Goal: Contribute content: Contribute content

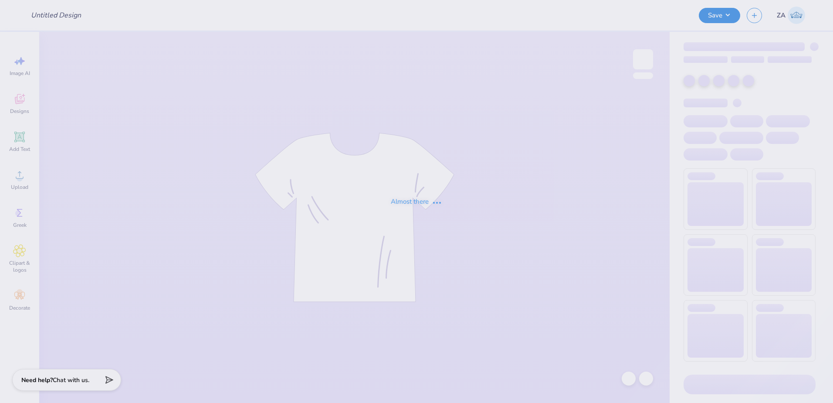
type input "Fall Formal '25"
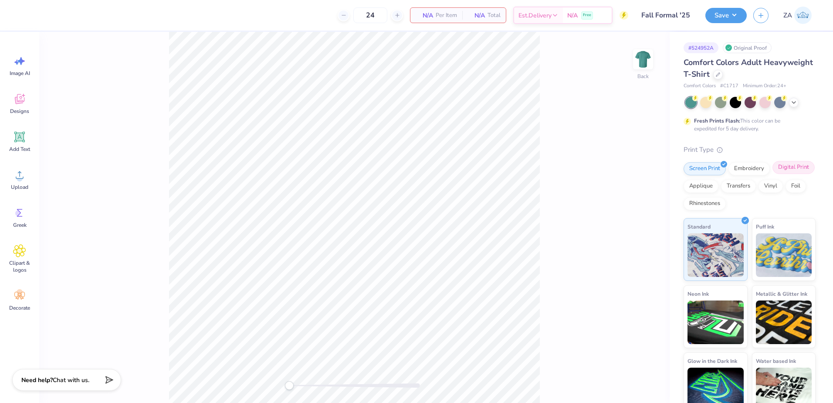
click at [773, 174] on div "Digital Print" at bounding box center [794, 167] width 42 height 13
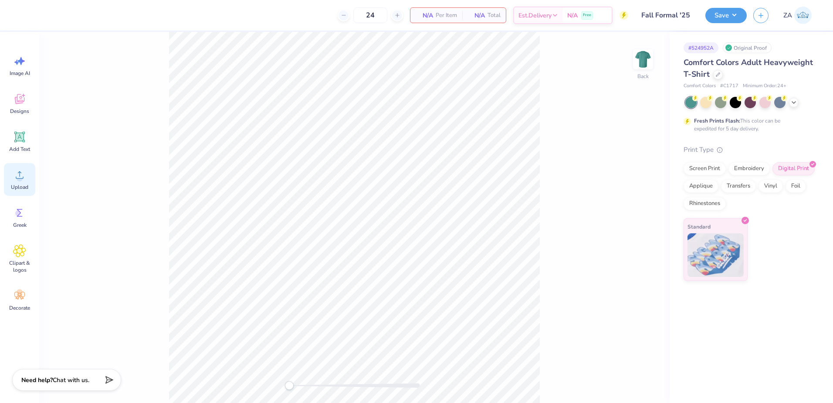
click at [25, 178] on icon at bounding box center [19, 174] width 13 height 13
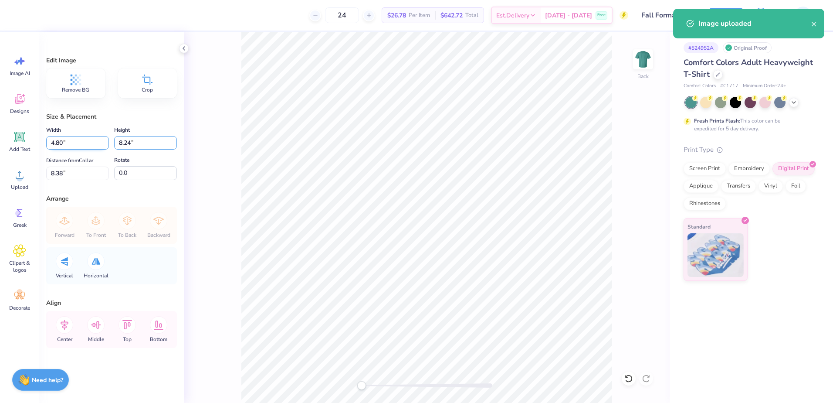
drag, startPoint x: 126, startPoint y: 144, endPoint x: 109, endPoint y: 142, distance: 17.6
click at [109, 142] on div "Width 4.80 4.80 " Height 8.24 8.24 "" at bounding box center [111, 137] width 131 height 25
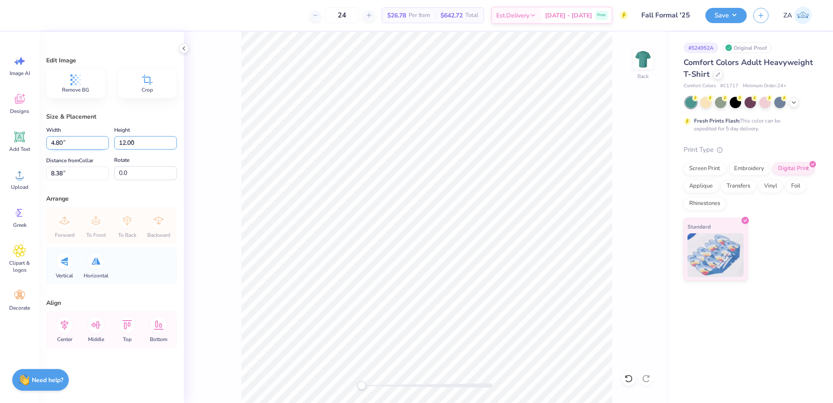
type input "12.00"
type input "6.99"
type input "6.50"
drag, startPoint x: 137, startPoint y: 141, endPoint x: 119, endPoint y: 139, distance: 18.0
click at [119, 139] on input "12.00" at bounding box center [145, 143] width 63 height 14
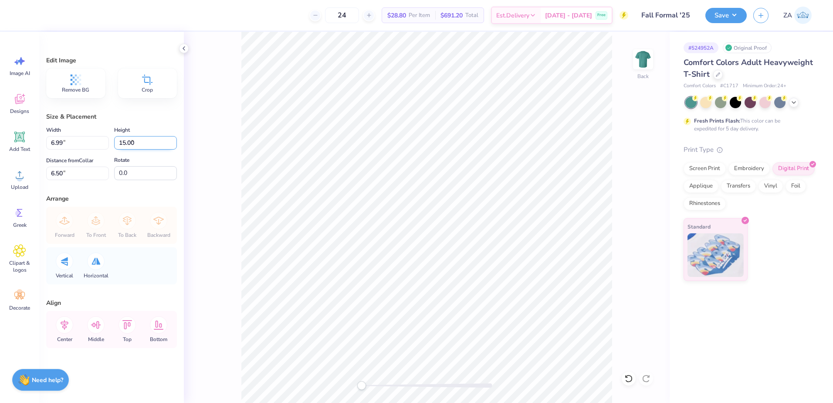
type input "15.00"
type input "8.74"
drag, startPoint x: 87, startPoint y: 173, endPoint x: 50, endPoint y: 176, distance: 37.1
click at [50, 176] on input "5.00" at bounding box center [77, 173] width 63 height 14
type input "3.00"
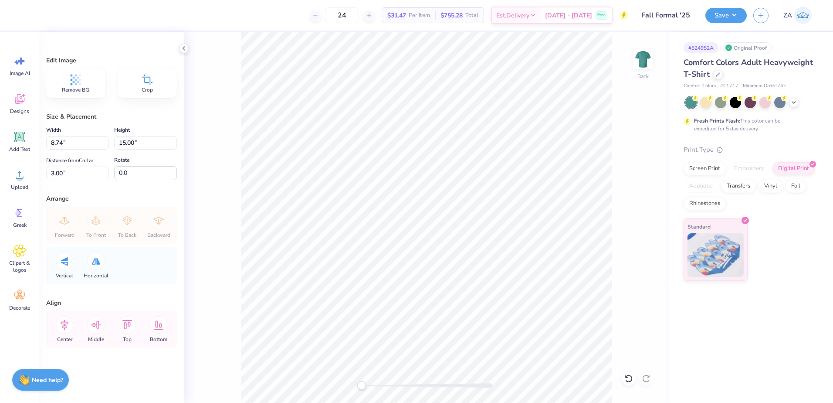
click at [198, 183] on div "Back" at bounding box center [427, 217] width 486 height 371
click at [357, 382] on div "Back" at bounding box center [427, 217] width 486 height 371
click at [722, 17] on button "Save" at bounding box center [725, 14] width 41 height 15
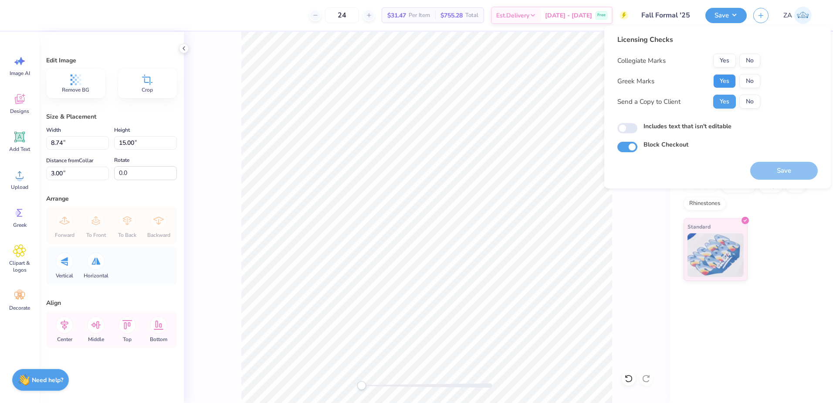
click at [720, 81] on button "Yes" at bounding box center [724, 81] width 23 height 14
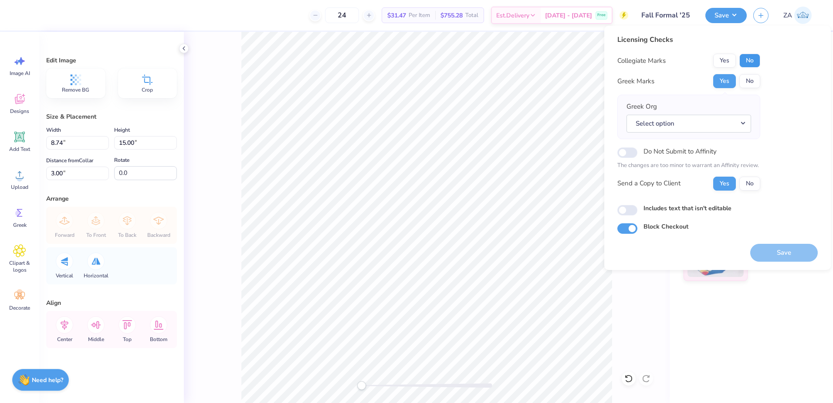
click at [747, 57] on button "No" at bounding box center [749, 61] width 21 height 14
click at [661, 119] on button "Select option" at bounding box center [689, 124] width 125 height 18
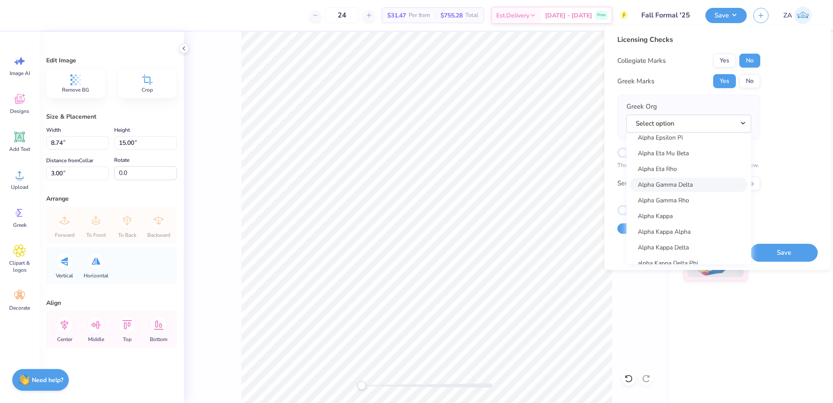
scroll to position [305, 0]
click at [695, 170] on link "Alpha Gamma Delta" at bounding box center [689, 168] width 118 height 14
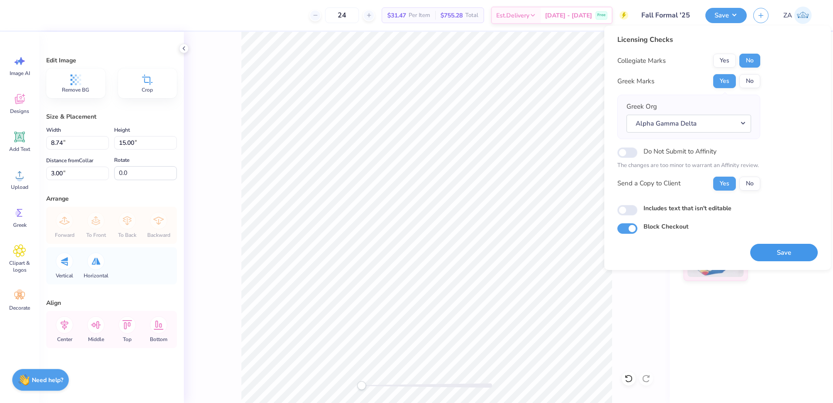
click at [768, 244] on button "Save" at bounding box center [784, 253] width 68 height 18
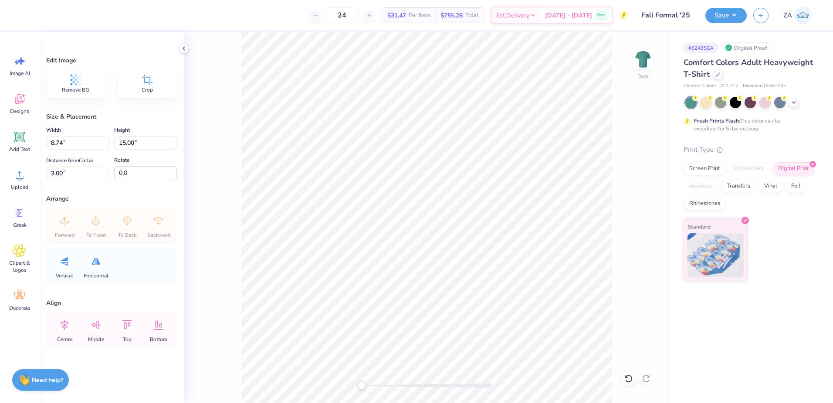
click at [144, 221] on div "Forward To Front To Back Backward" at bounding box center [111, 225] width 125 height 37
click at [23, 183] on div "Upload" at bounding box center [19, 179] width 31 height 33
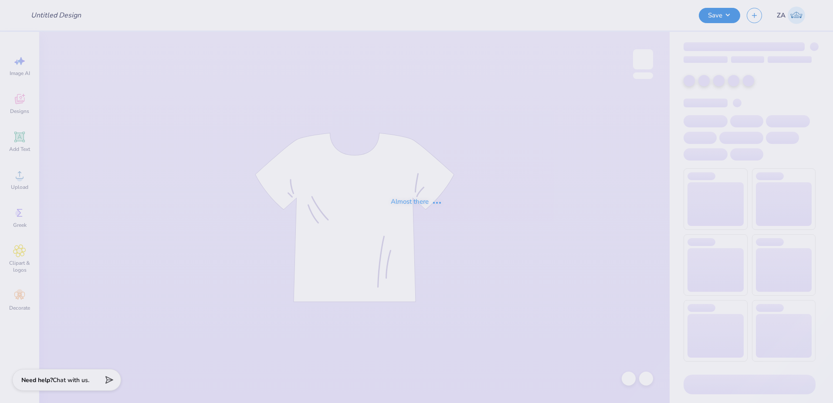
type input "Puppies in the Courtyard 2025"
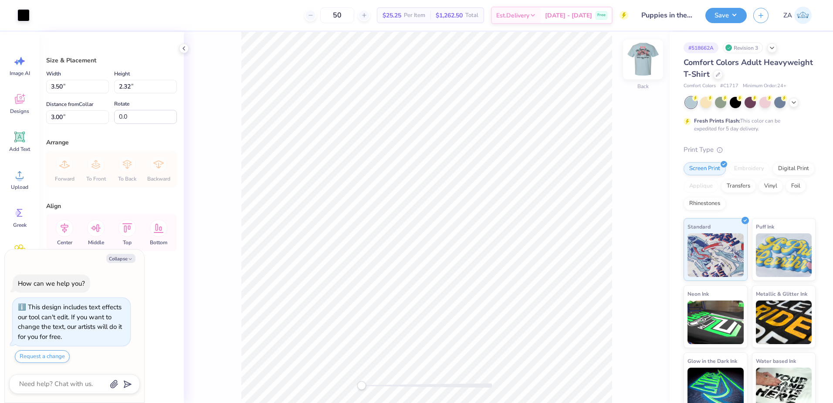
click at [646, 66] on img at bounding box center [643, 59] width 35 height 35
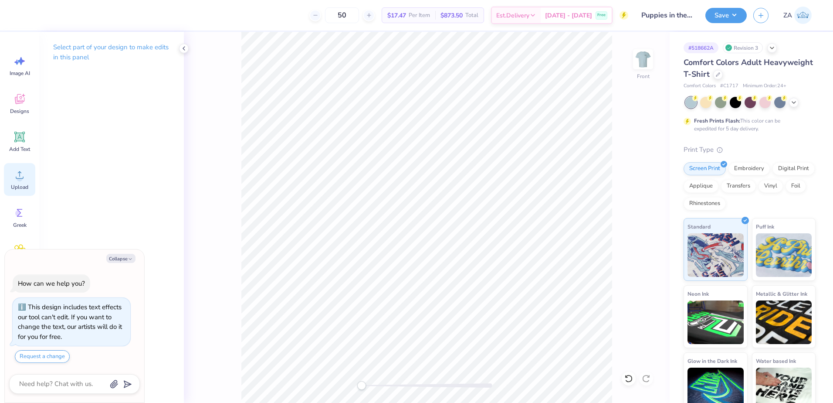
click at [20, 182] on div "Upload" at bounding box center [19, 179] width 31 height 33
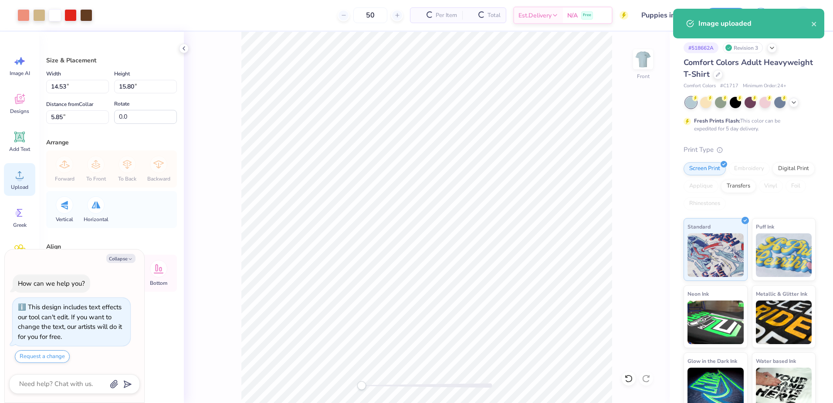
type textarea "x"
click at [95, 85] on input "14.53" at bounding box center [77, 87] width 63 height 14
type input "1"
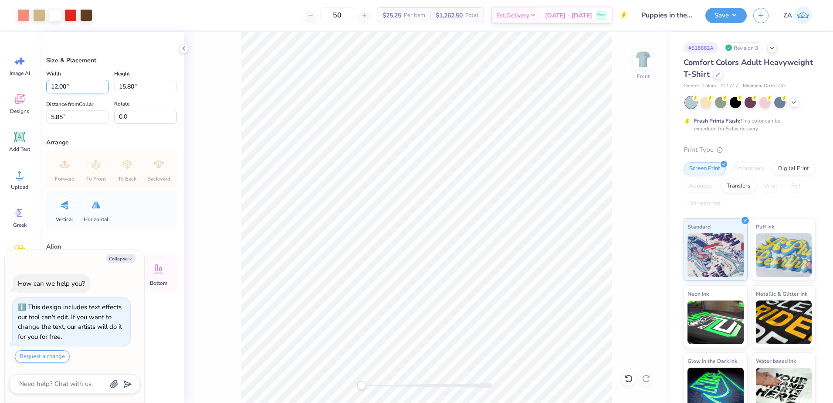
type input "12.00"
type textarea "x"
type input "13.05"
click at [97, 116] on input "7.23" at bounding box center [77, 117] width 63 height 14
type input "7"
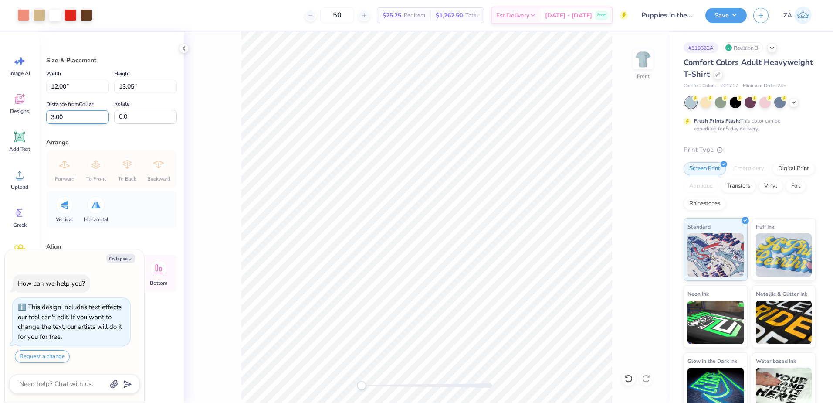
type input "3.00"
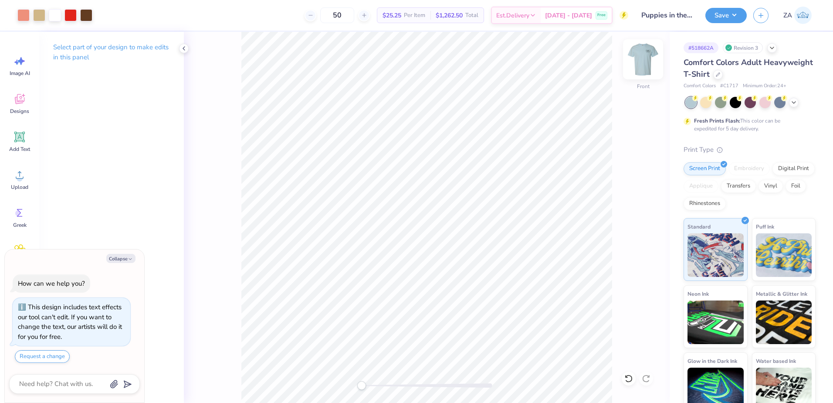
click at [647, 71] on img at bounding box center [643, 59] width 35 height 35
click at [19, 12] on div at bounding box center [23, 14] width 12 height 12
type textarea "x"
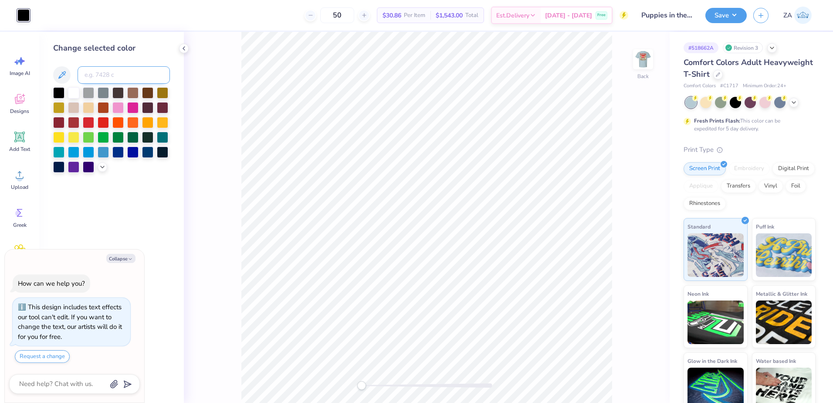
click at [101, 73] on input at bounding box center [124, 74] width 92 height 17
type input "161"
type textarea "x"
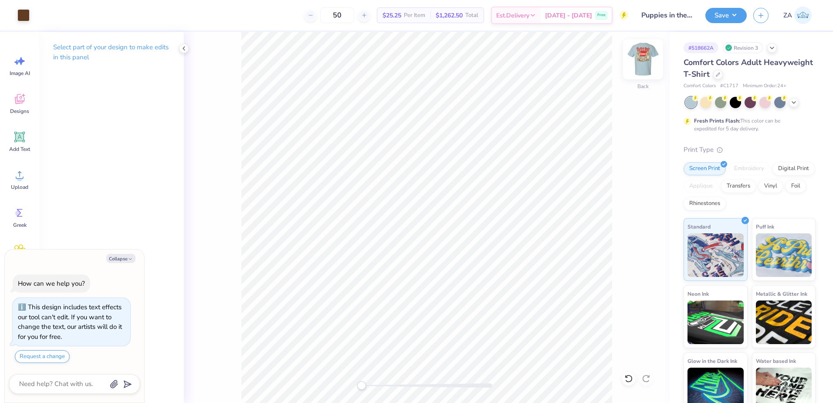
click at [637, 68] on img at bounding box center [643, 59] width 35 height 35
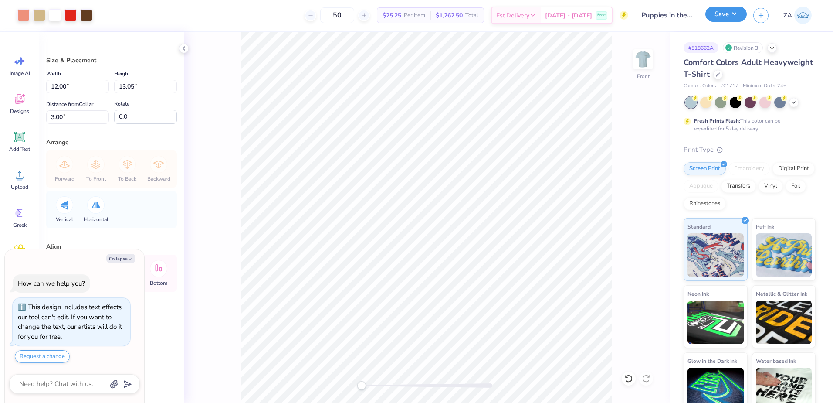
click at [731, 17] on button "Save" at bounding box center [725, 14] width 41 height 15
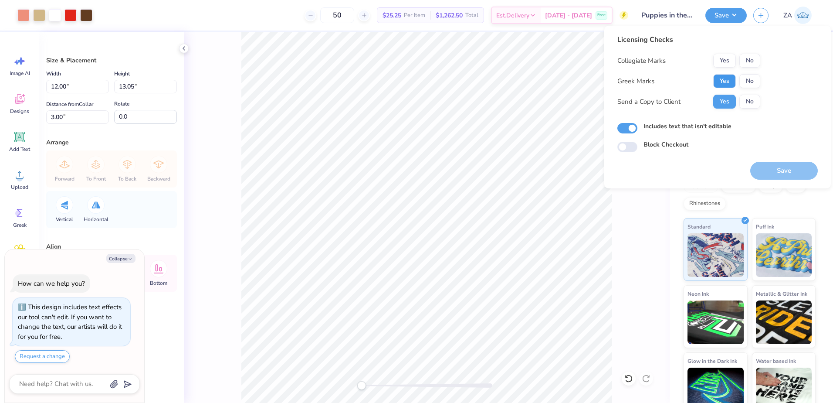
click at [726, 79] on button "Yes" at bounding box center [724, 81] width 23 height 14
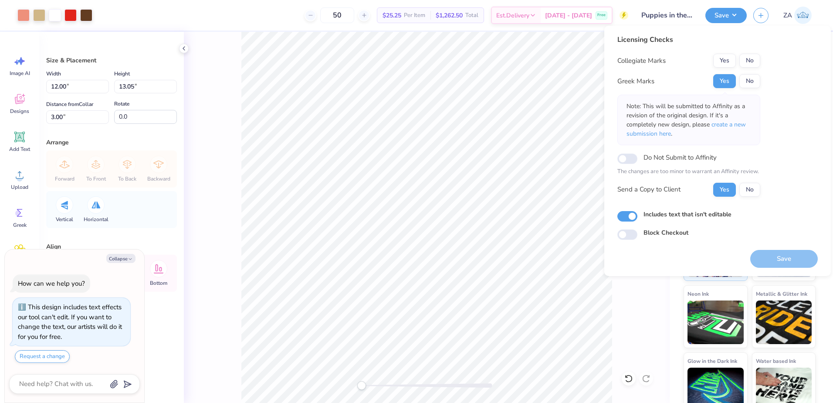
click at [753, 61] on button "No" at bounding box center [749, 61] width 21 height 14
click at [799, 254] on button "Save" at bounding box center [784, 259] width 68 height 18
type textarea "x"
